Goal: Check status: Check status

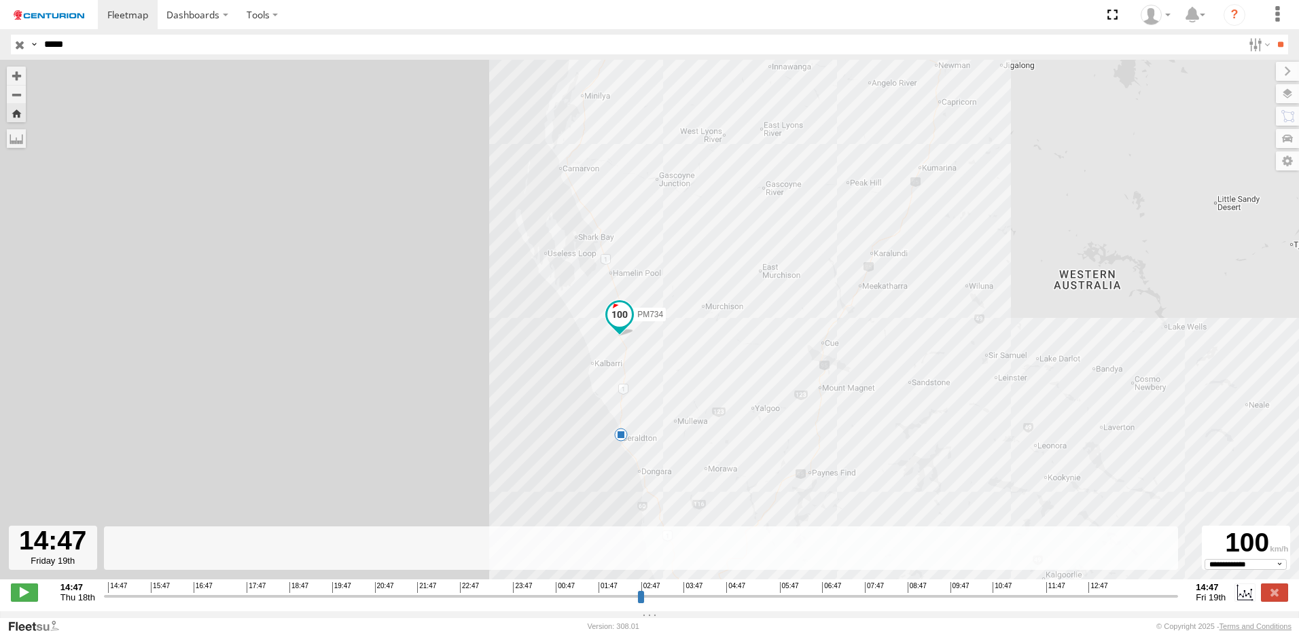
select select "**********"
click at [697, 360] on div "PM734 12:40 Fri 8" at bounding box center [649, 327] width 1299 height 534
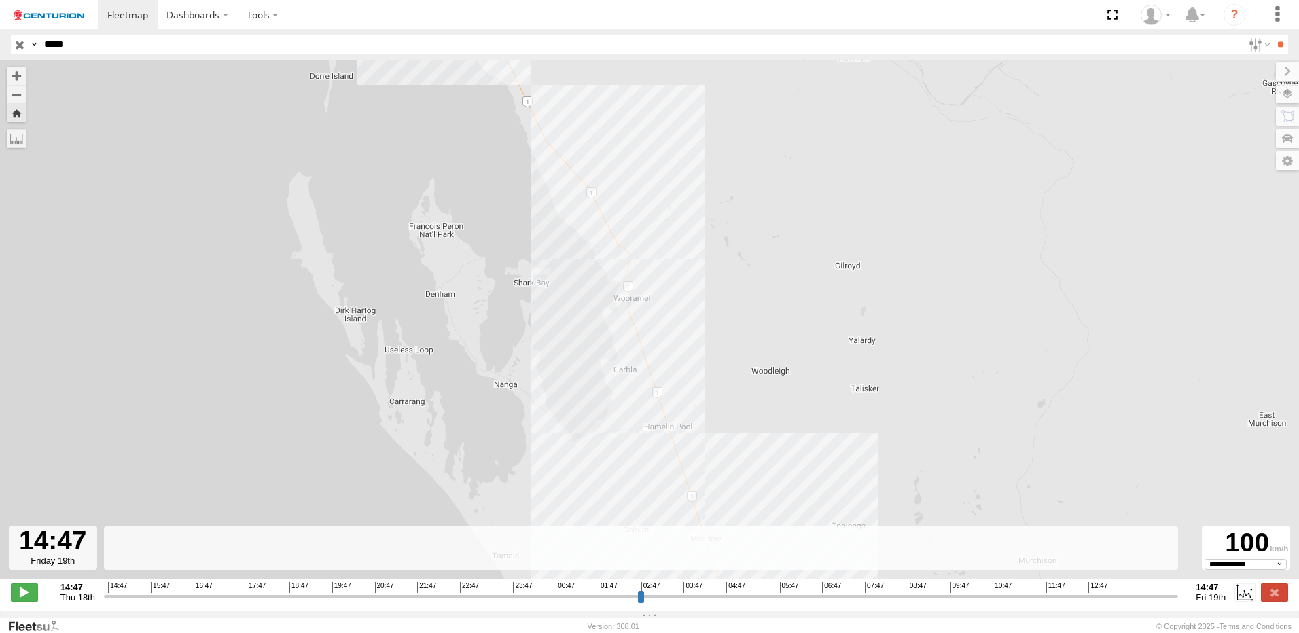
click at [576, 181] on div "PM734 12:40 Fri" at bounding box center [649, 327] width 1299 height 534
click at [578, 181] on div "PM734 12:40 Fri" at bounding box center [649, 327] width 1299 height 534
click at [580, 170] on div "PM734 12:40 Fri" at bounding box center [649, 327] width 1299 height 534
click at [578, 180] on div "PM734 12:40 Fri" at bounding box center [649, 327] width 1299 height 534
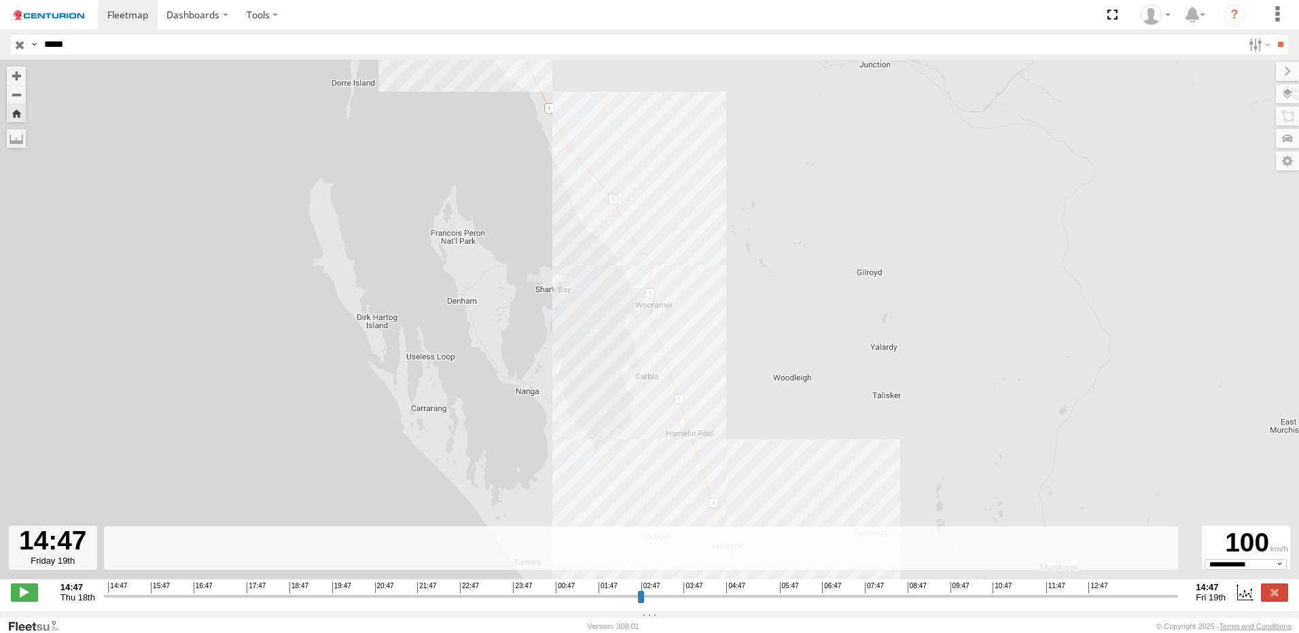
drag, startPoint x: 580, startPoint y: 173, endPoint x: 615, endPoint y: 209, distance: 50.5
click at [615, 209] on div "PM734 12:40 Fri" at bounding box center [649, 327] width 1299 height 534
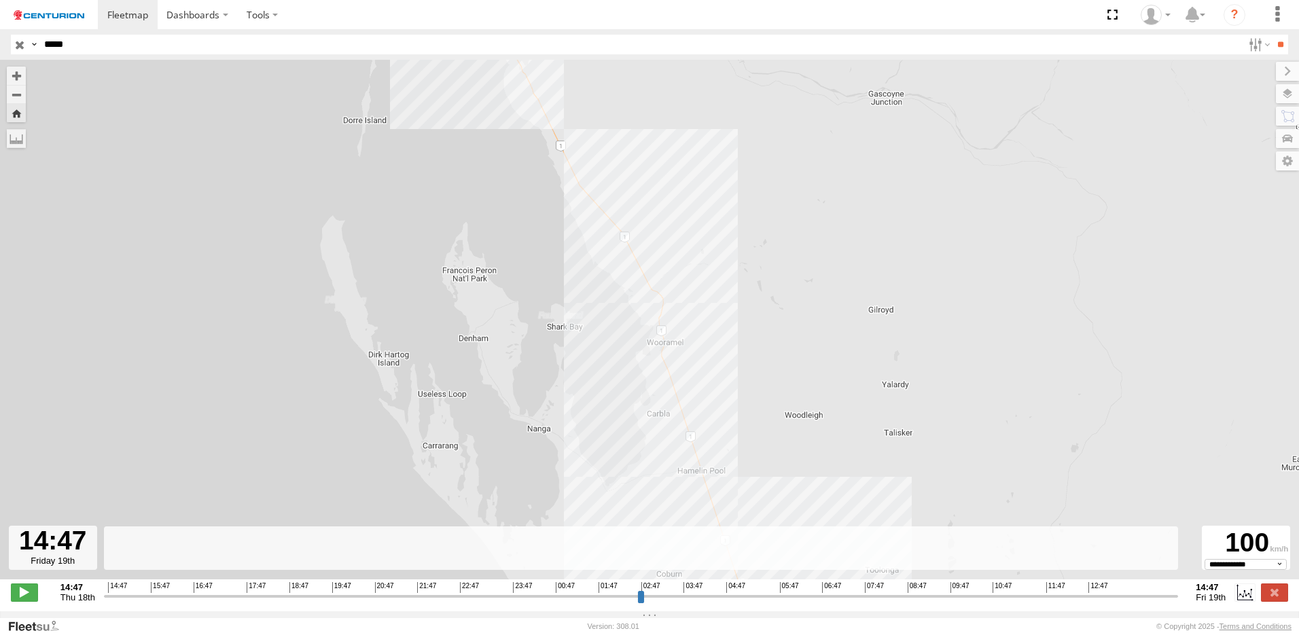
drag, startPoint x: 91, startPoint y: 39, endPoint x: -3, endPoint y: 38, distance: 93.8
click at [0, 38] on html "Dashboards" at bounding box center [649, 316] width 1299 height 633
type input "*****"
